Goal: Information Seeking & Learning: Understand process/instructions

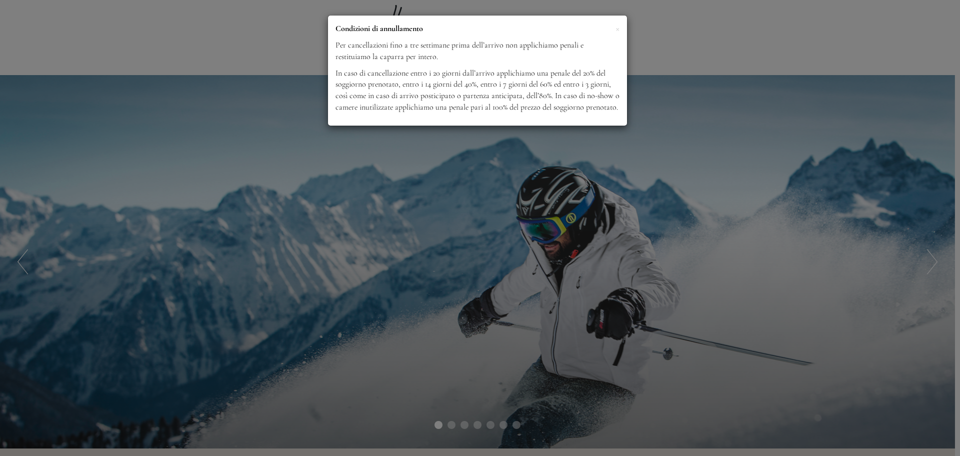
click at [615, 30] on p "Condizioni di annullamento" at bounding box center [478, 29] width 284 height 12
click at [619, 32] on span "×" at bounding box center [618, 28] width 4 height 13
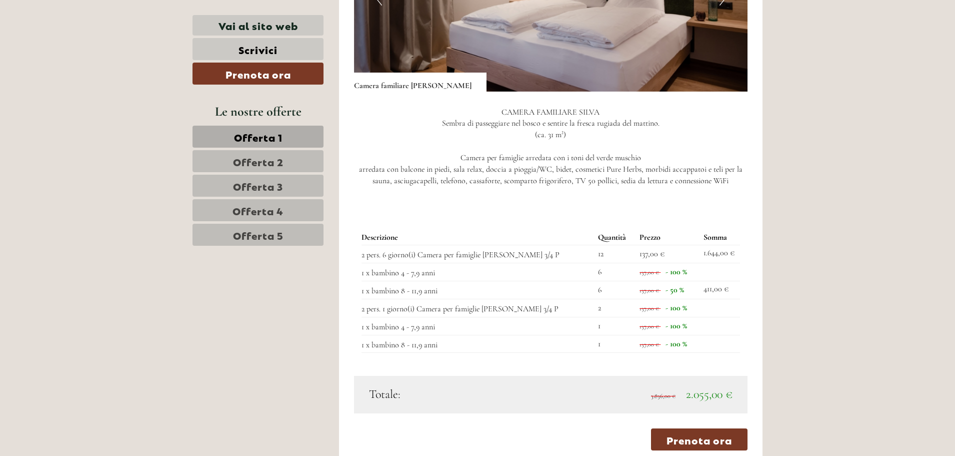
scroll to position [950, 0]
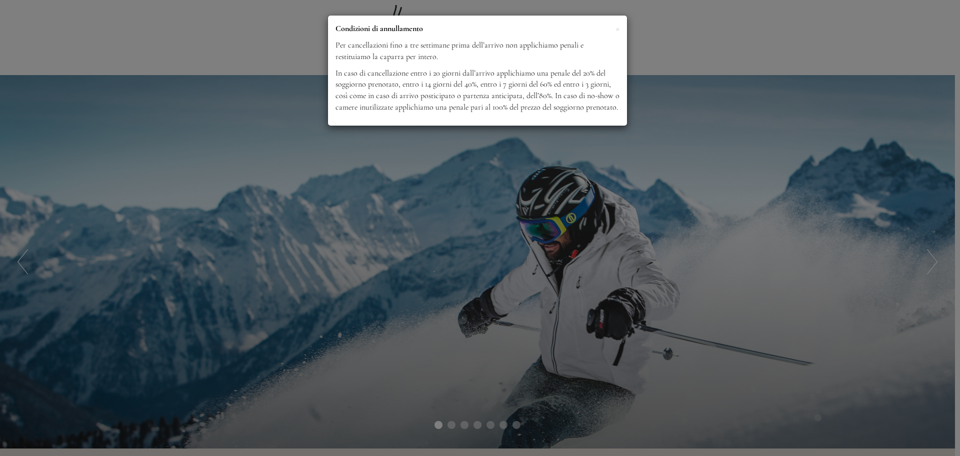
click at [614, 31] on p "Condizioni di annullamento" at bounding box center [478, 29] width 284 height 12
click at [618, 27] on span "×" at bounding box center [618, 28] width 4 height 13
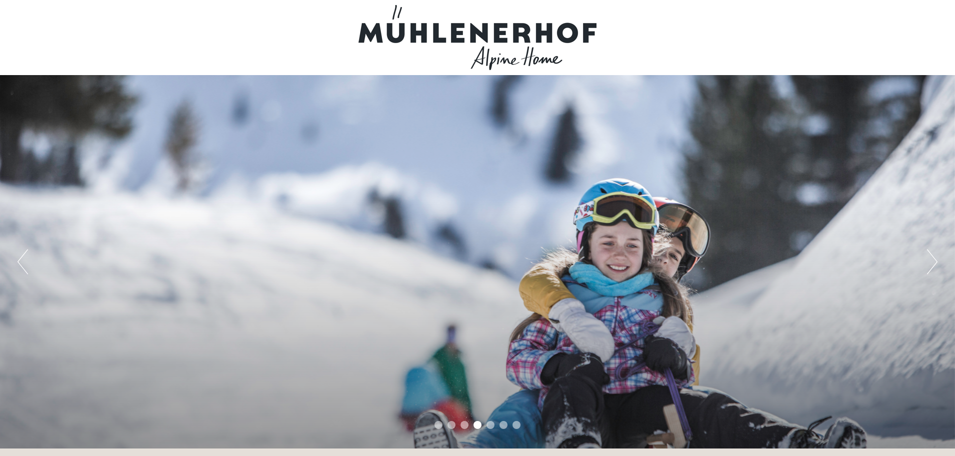
click at [474, 27] on div at bounding box center [478, 37] width 560 height 65
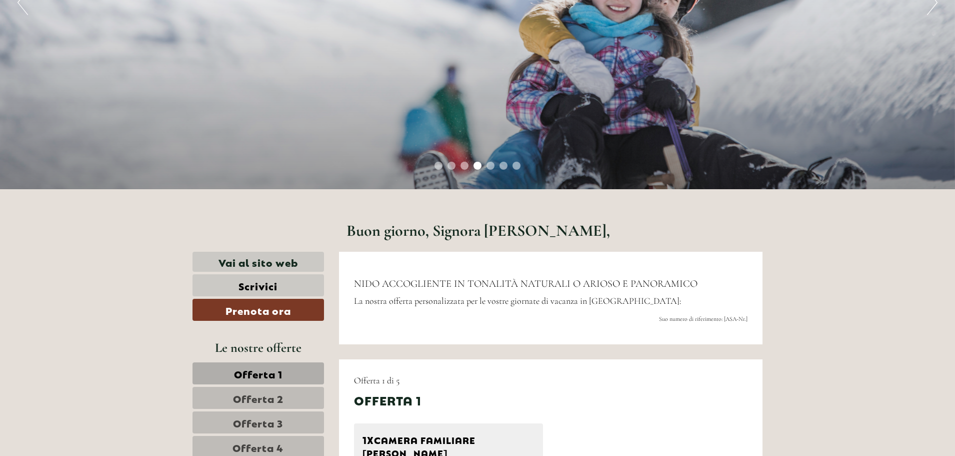
scroll to position [300, 0]
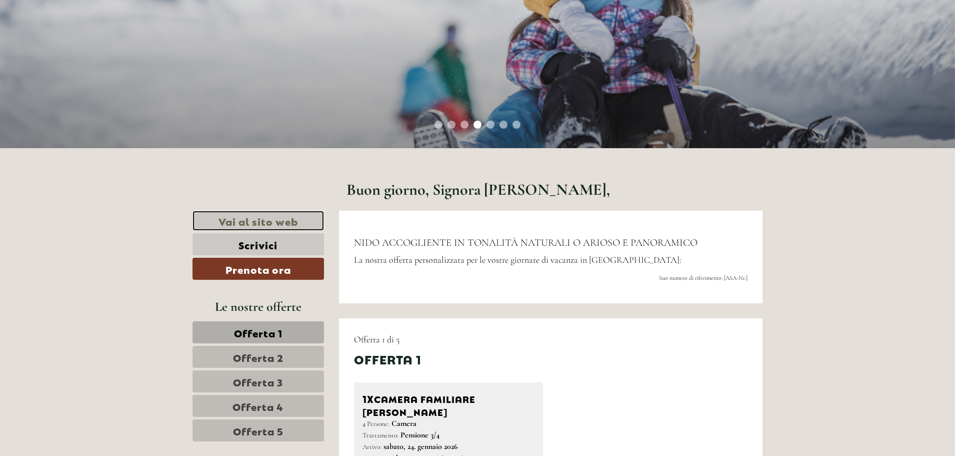
click at [276, 224] on link "Vai al sito web" at bounding box center [259, 221] width 132 height 21
